Goal: Find specific page/section: Find specific page/section

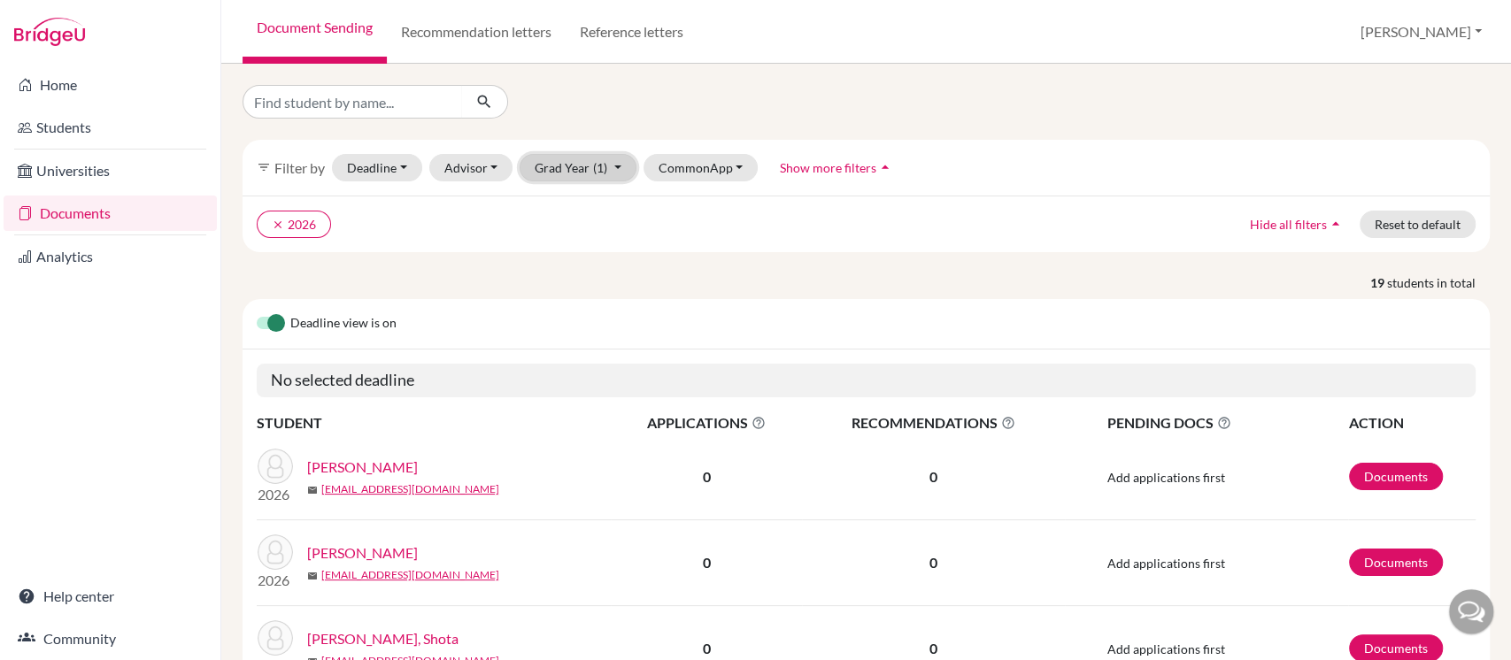
click at [573, 164] on button "Grad Year (1)" at bounding box center [578, 167] width 117 height 27
click at [556, 265] on span "2026" at bounding box center [558, 261] width 32 height 21
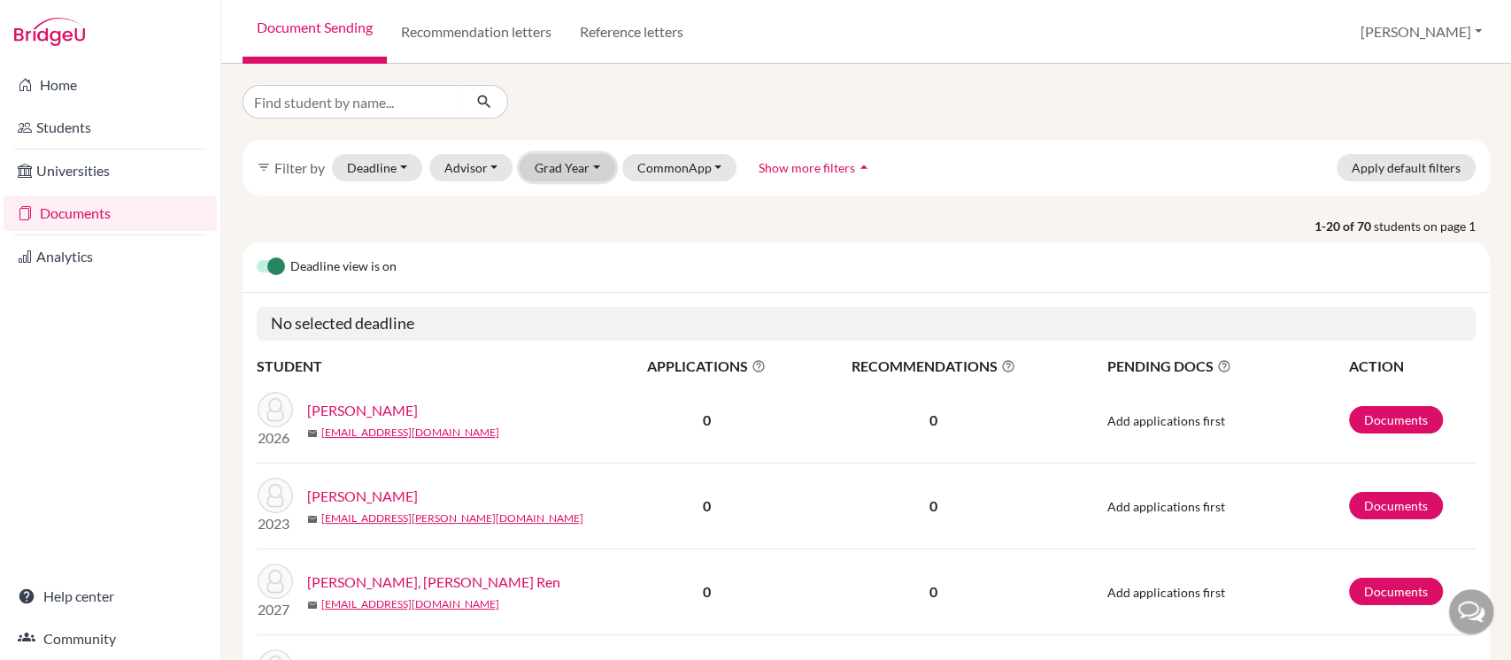
click at [547, 167] on button "Grad Year" at bounding box center [568, 167] width 96 height 27
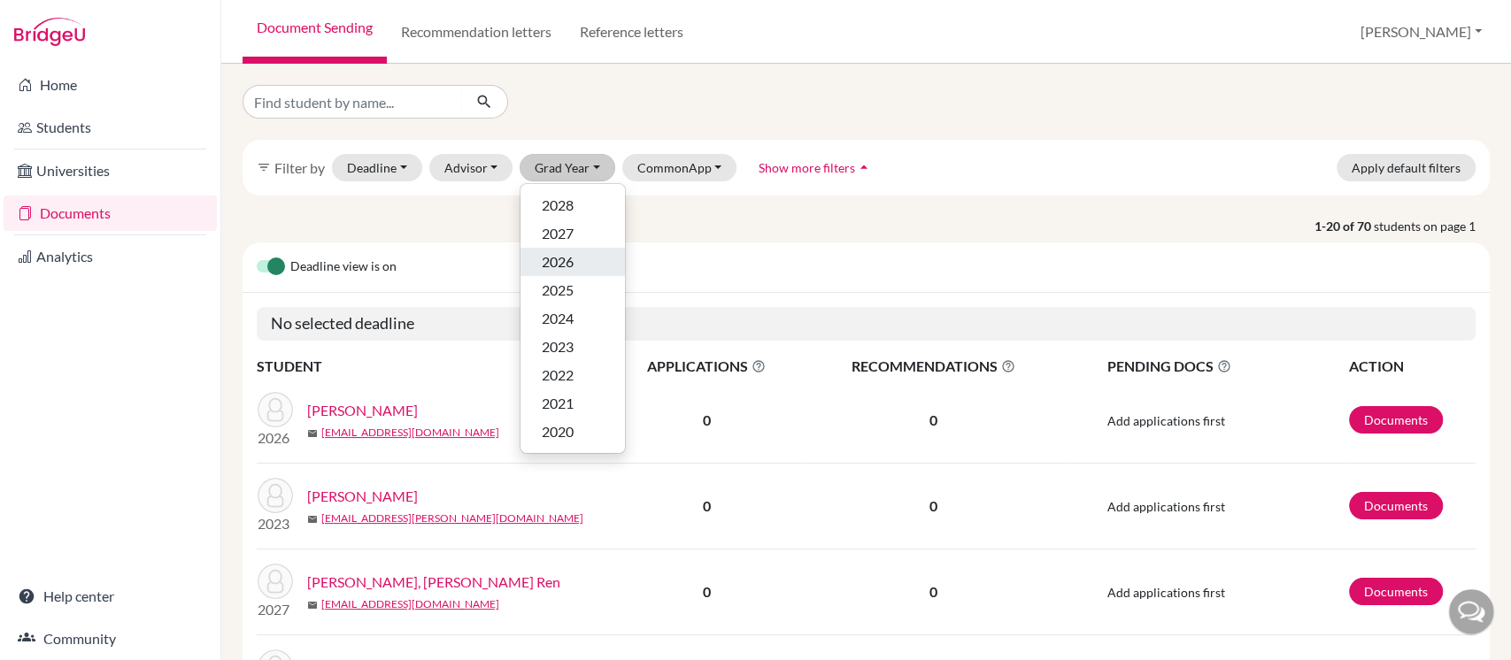
click at [559, 266] on span "2026" at bounding box center [558, 261] width 32 height 21
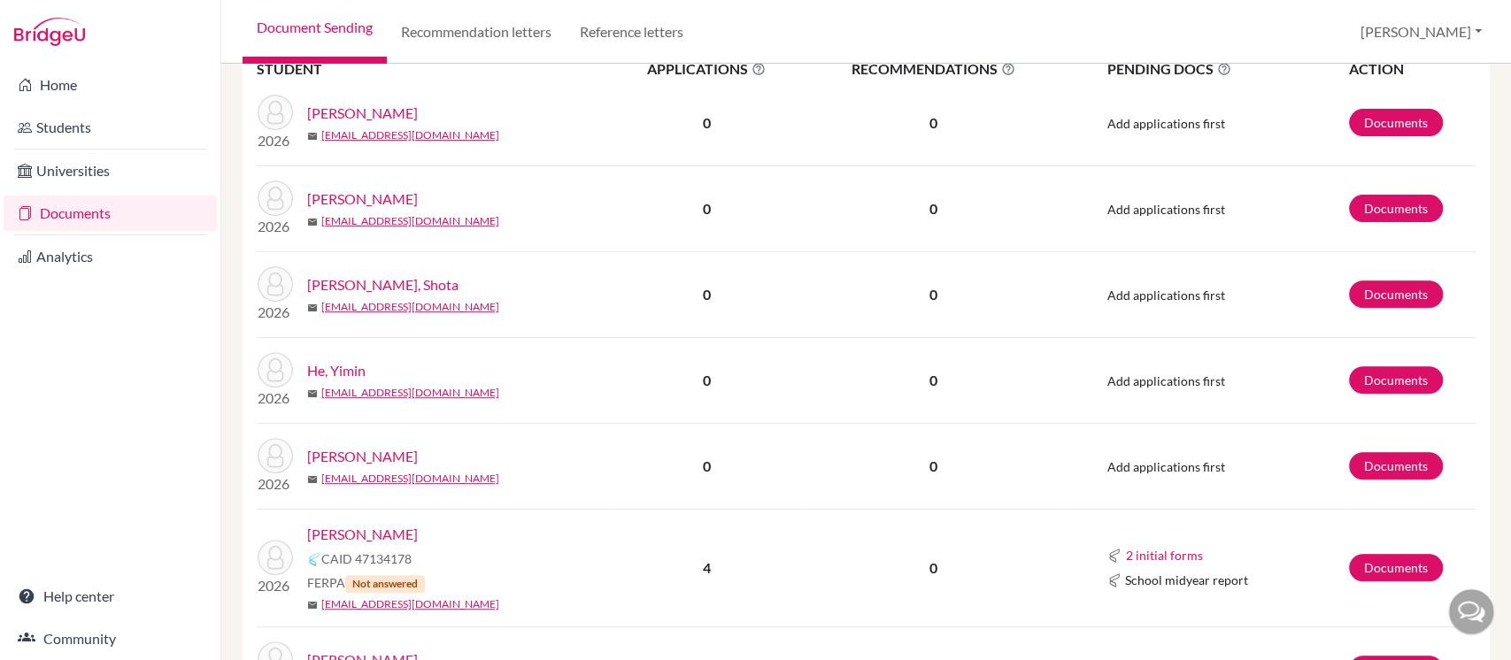
scroll to position [589, 0]
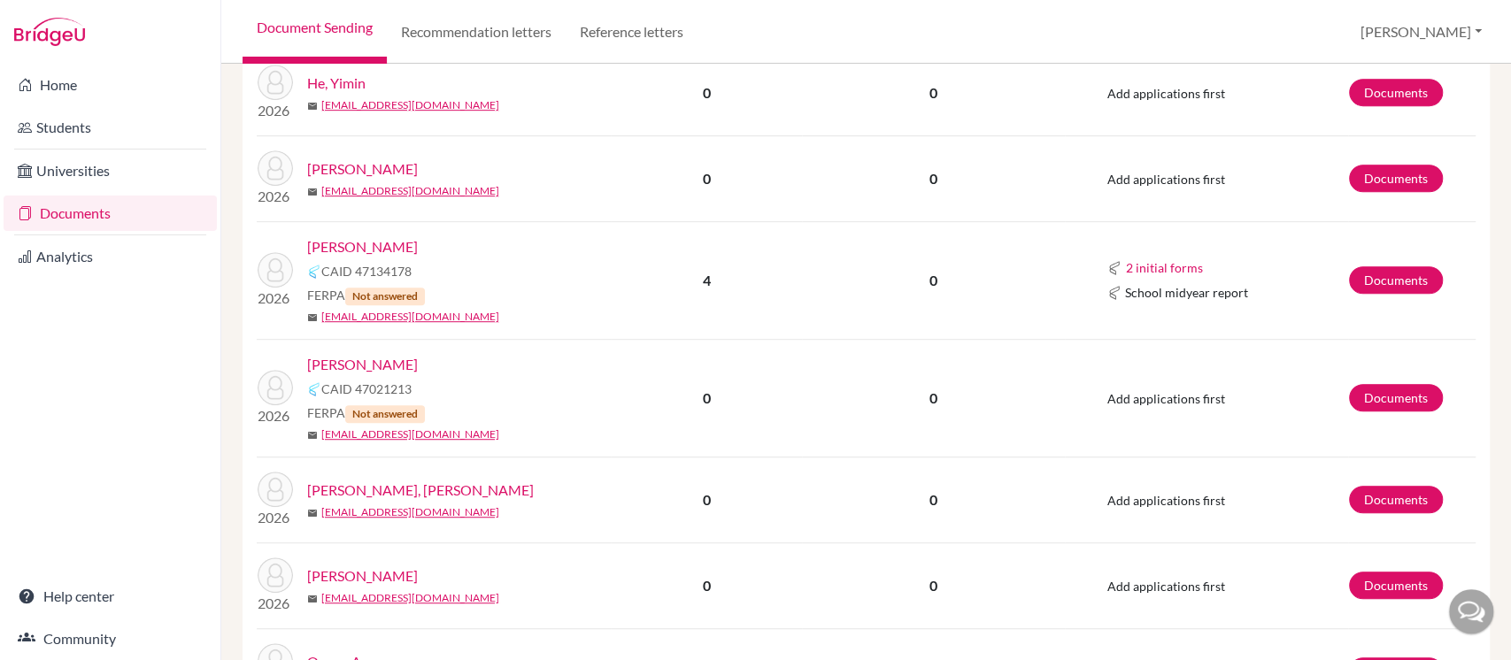
scroll to position [708, 0]
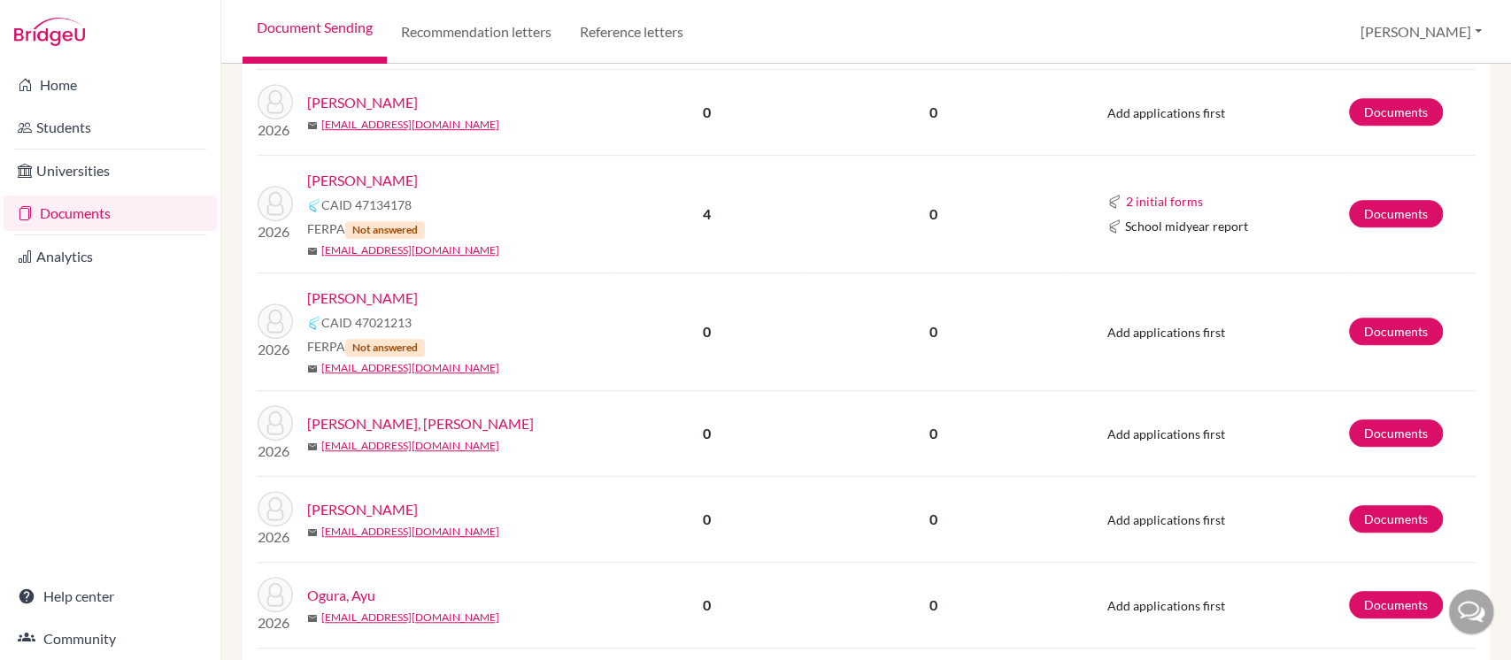
click at [333, 297] on link "[PERSON_NAME]" at bounding box center [362, 298] width 111 height 21
